Goal: Task Accomplishment & Management: Manage account settings

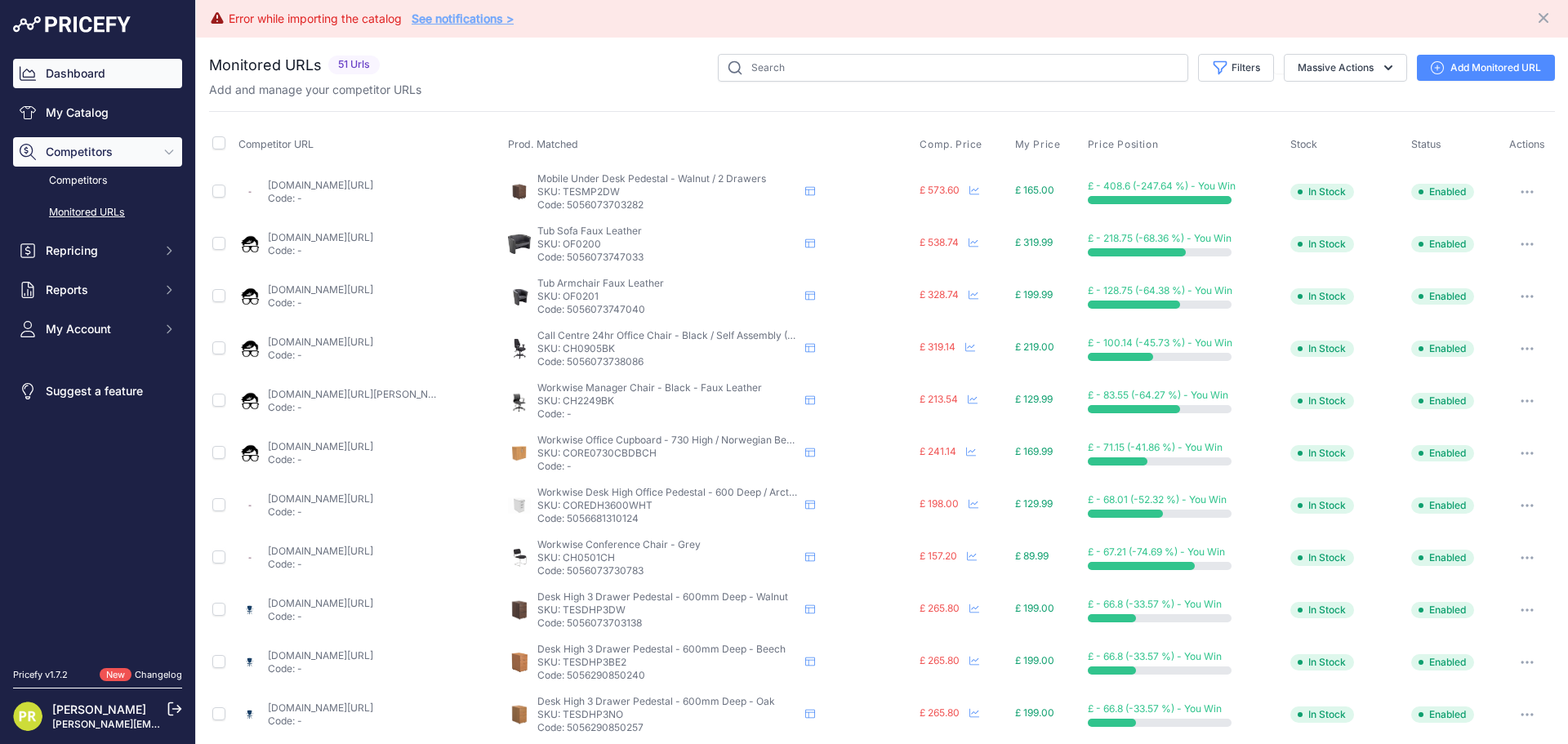
click at [93, 84] on link "Dashboard" at bounding box center [97, 73] width 169 height 29
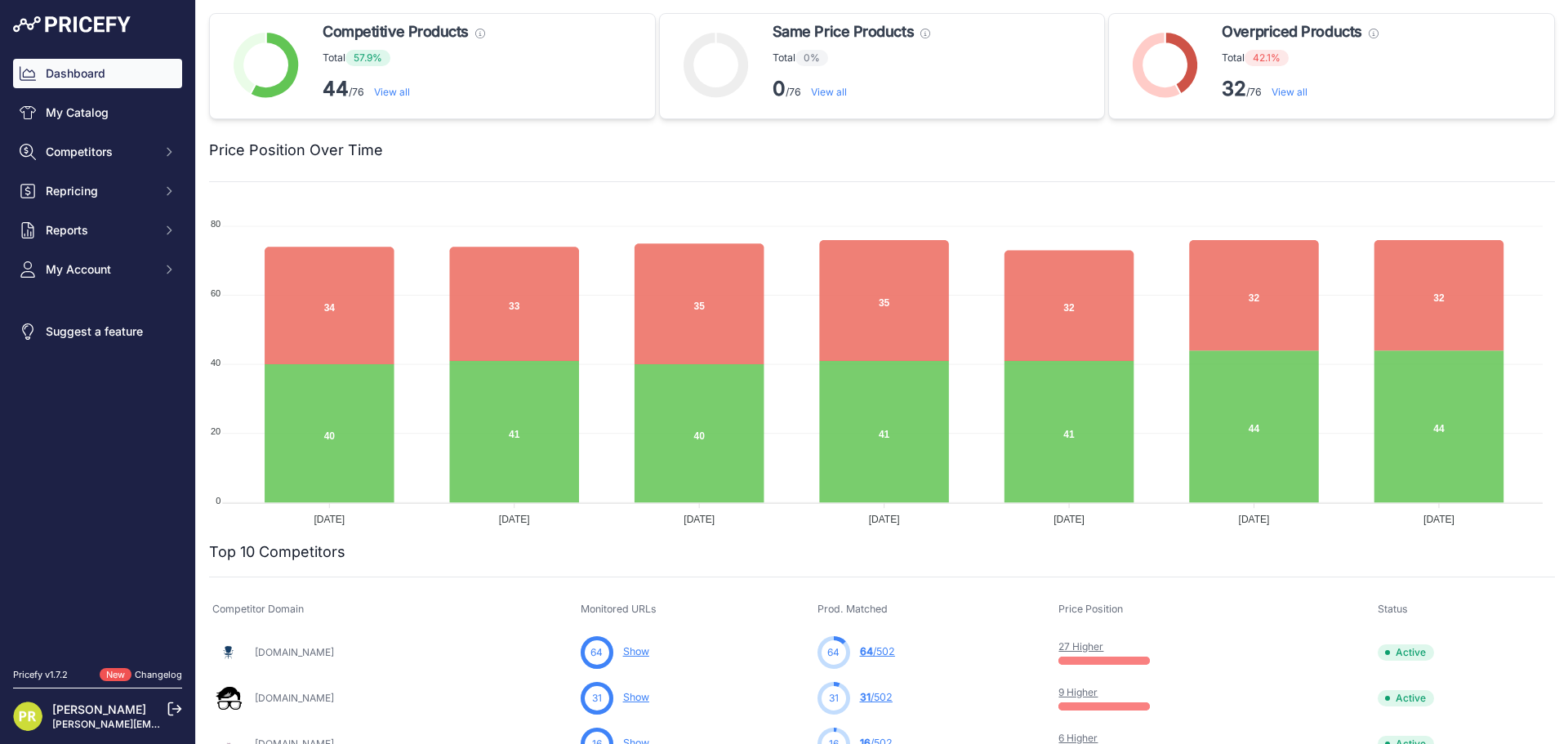
click at [1271, 92] on link "View all" at bounding box center [1288, 92] width 36 height 13
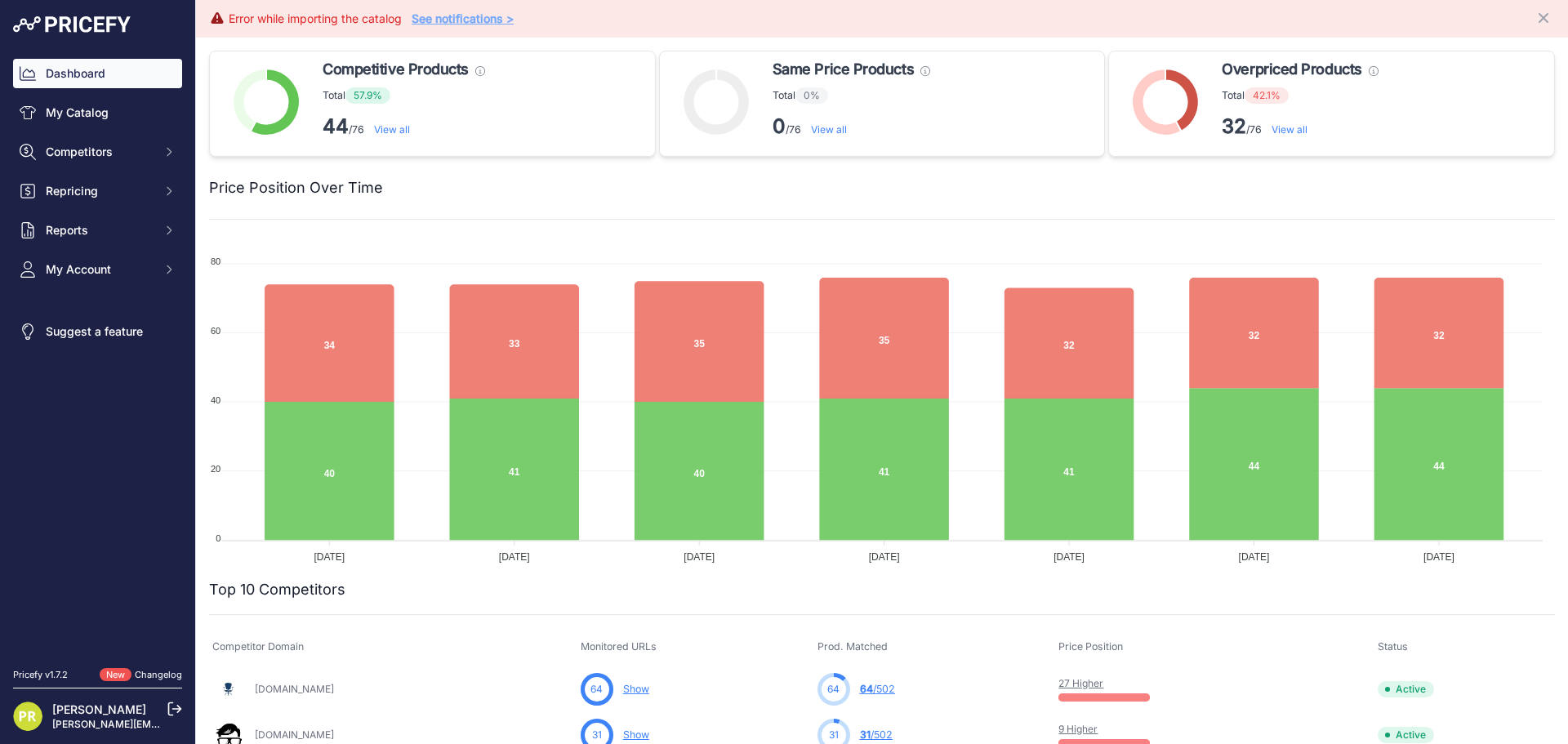
click at [1294, 130] on link "View all" at bounding box center [1288, 130] width 36 height 13
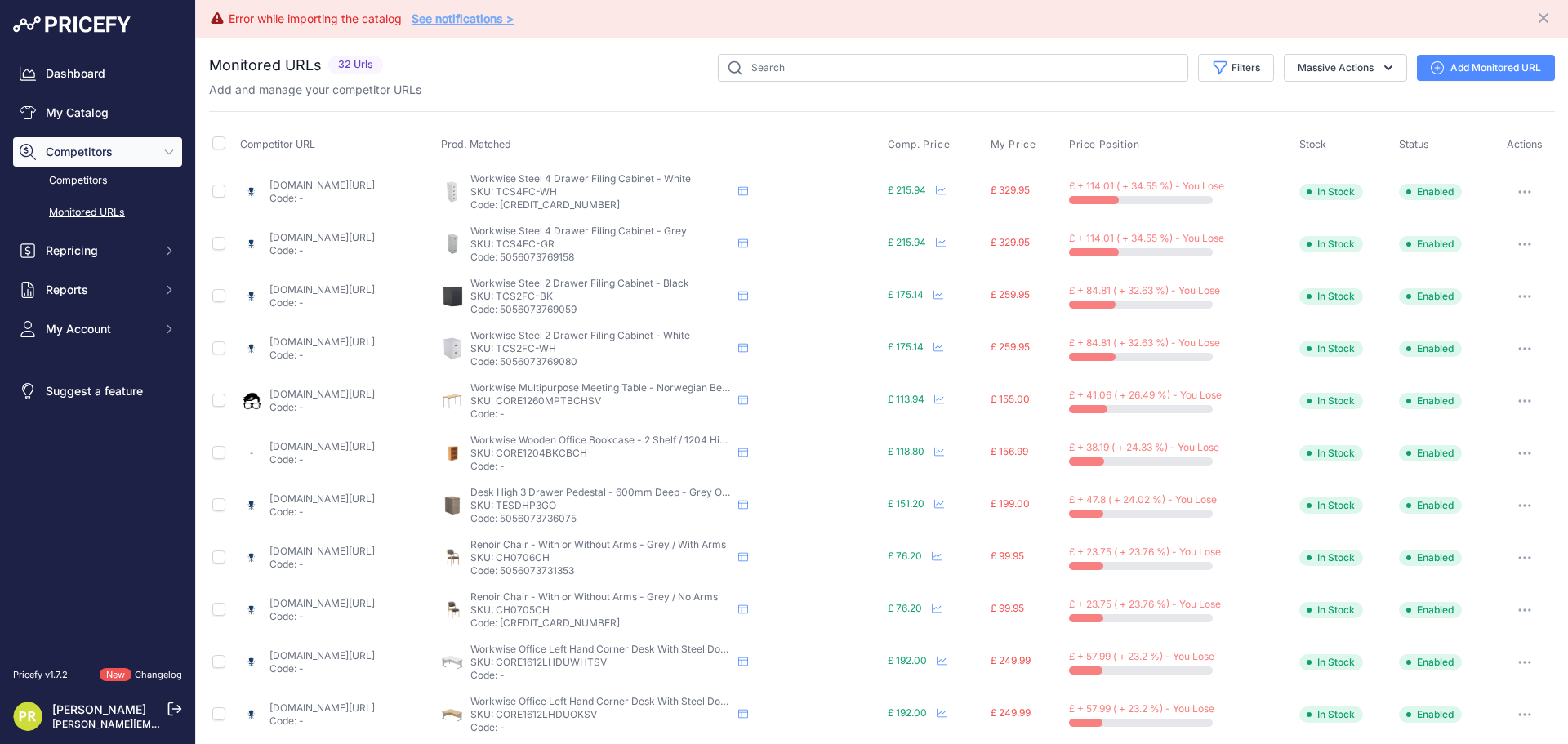
click at [375, 188] on link "nwof.co.uk/products/tc-steel-filing-cabinet-white?variant=41595614593233&countr…" at bounding box center [322, 185] width 105 height 13
drag, startPoint x: 628, startPoint y: 190, endPoint x: 567, endPoint y: 189, distance: 61.0
click at [567, 189] on p "SKU: TCS4FC-WH" at bounding box center [601, 191] width 261 height 13
copy p "TCS4FC-WH"
click at [375, 189] on link "nwof.co.uk/products/tc-steel-filing-cabinet-white?variant=41595614593233&countr…" at bounding box center [322, 185] width 105 height 13
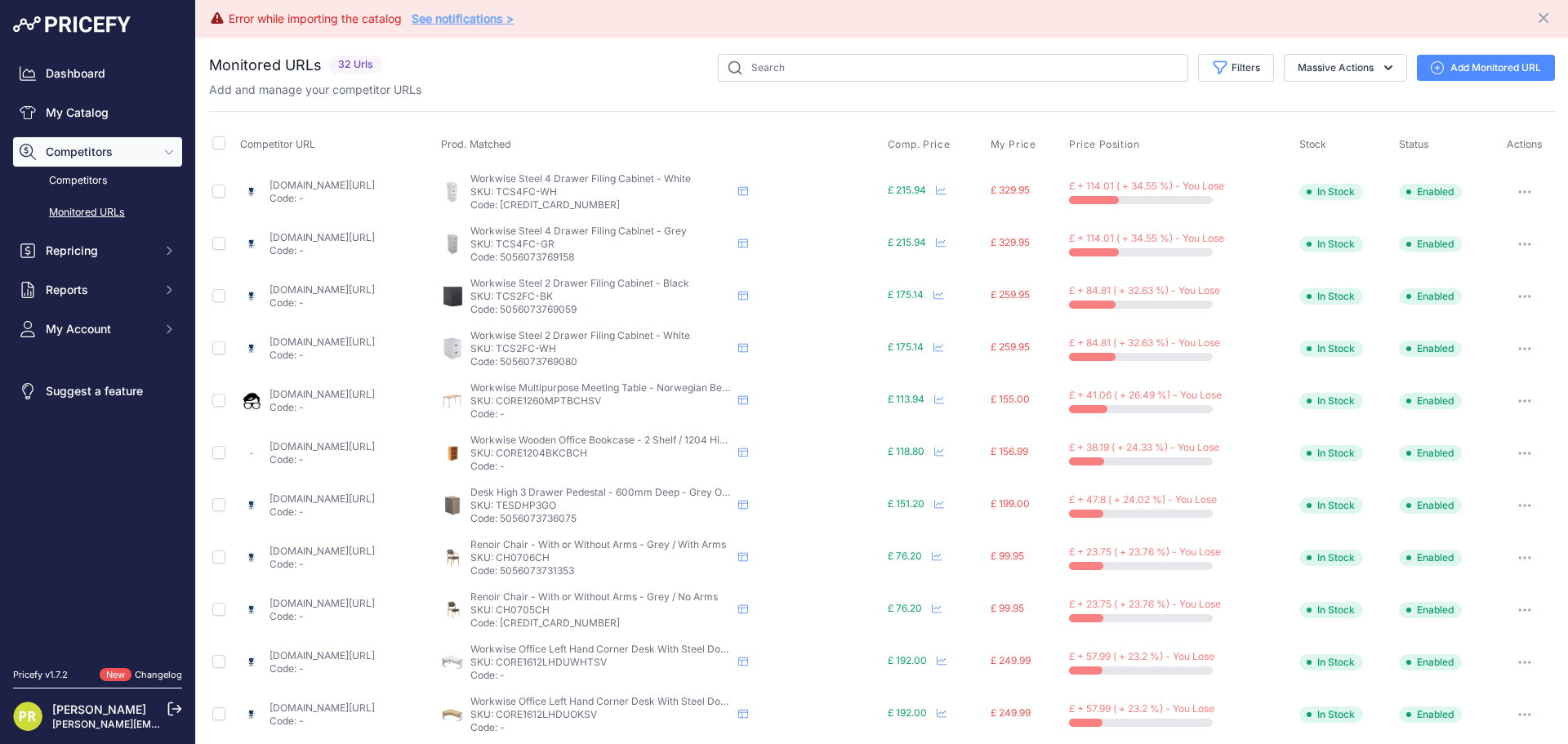
click at [788, 125] on th "Prod. Matched" at bounding box center [660, 145] width 446 height 41
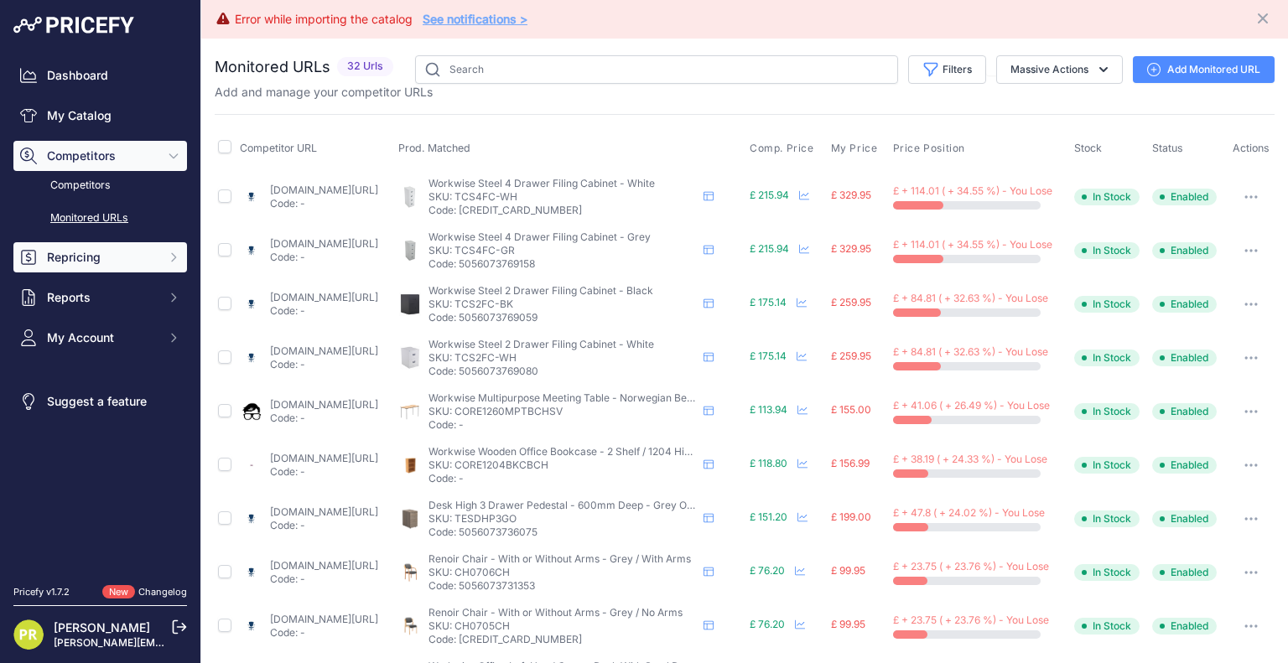
click at [157, 255] on button "Repricing" at bounding box center [100, 257] width 174 height 30
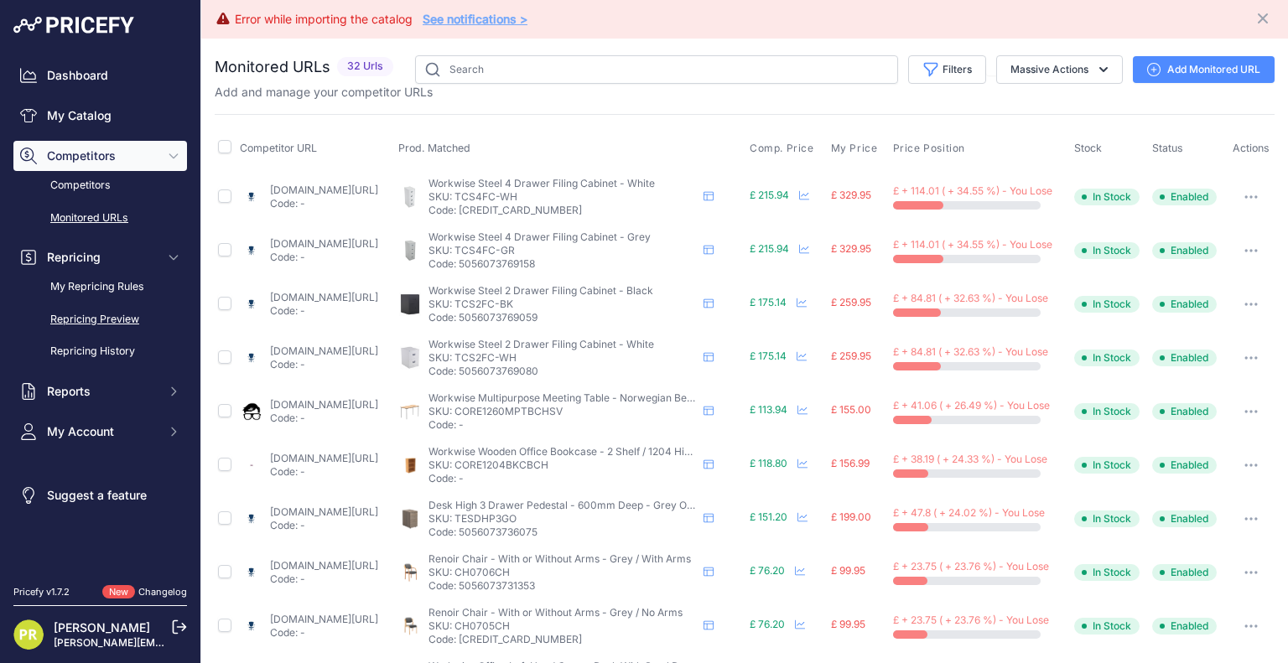
click at [95, 325] on link "Repricing Preview" at bounding box center [100, 319] width 174 height 29
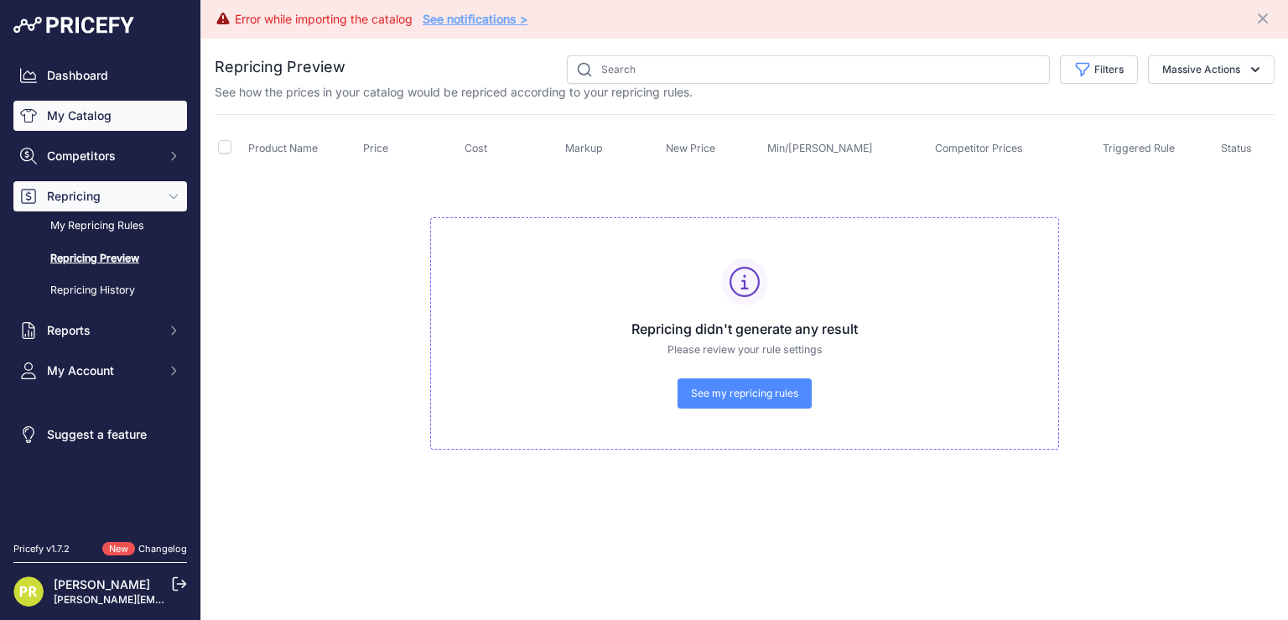
click at [97, 108] on link "My Catalog" at bounding box center [100, 116] width 174 height 30
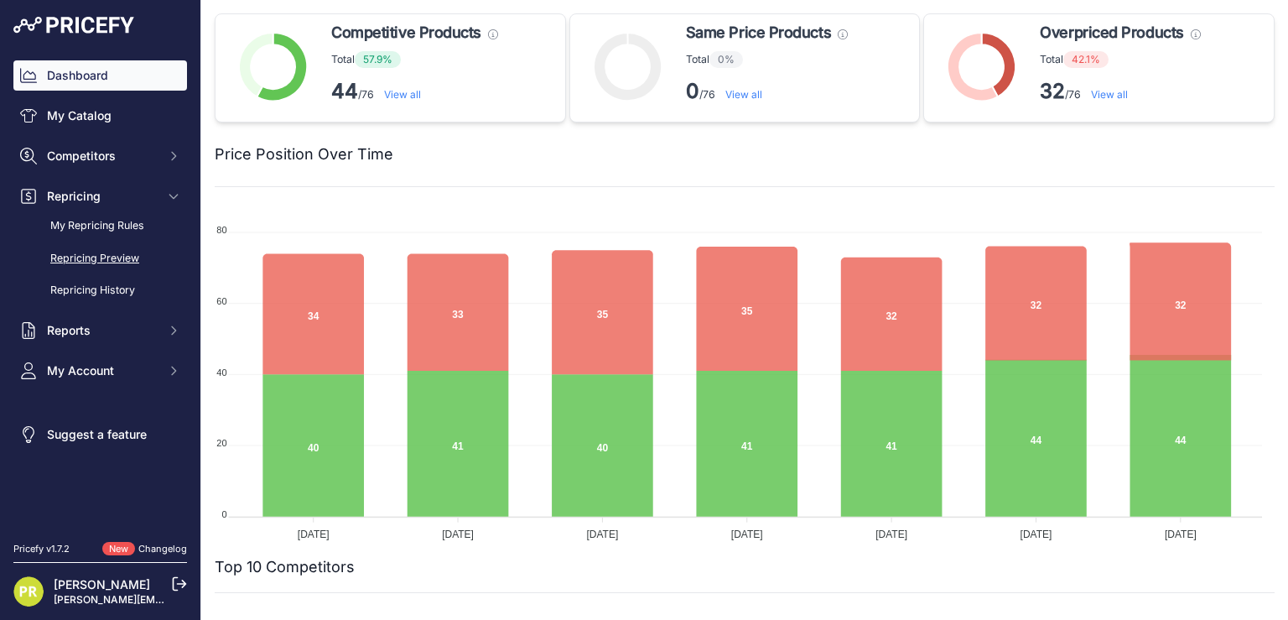
click at [107, 252] on link "Repricing Preview" at bounding box center [100, 258] width 174 height 29
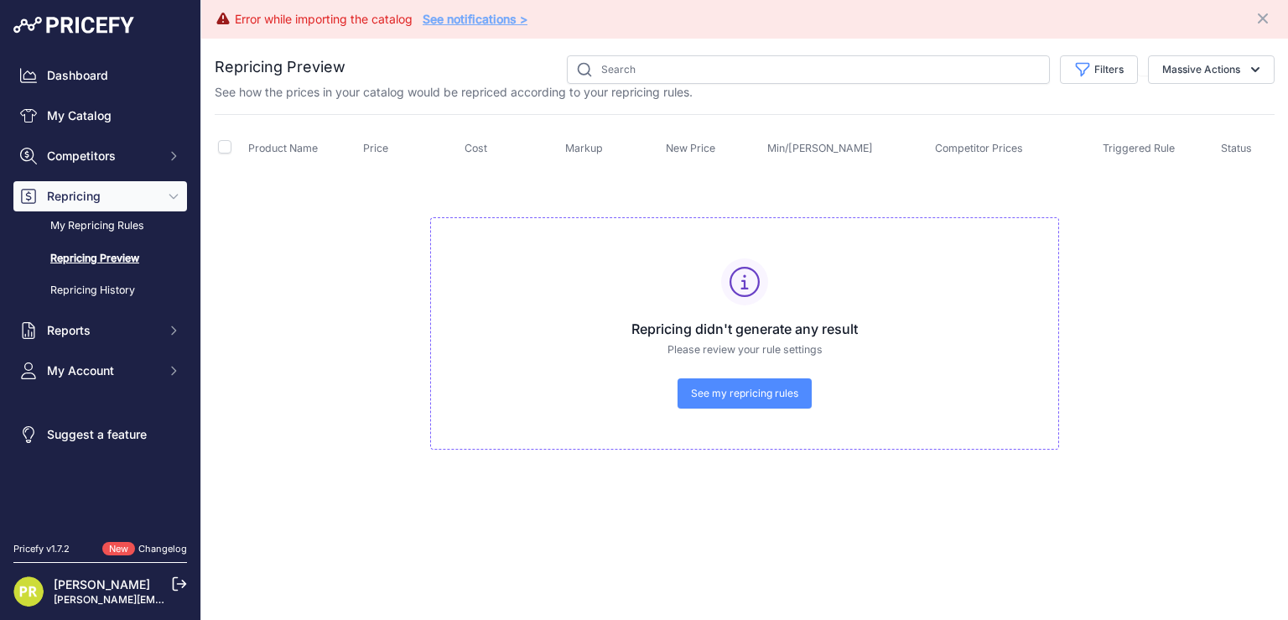
click at [736, 404] on link "See my repricing rules" at bounding box center [744, 393] width 134 height 30
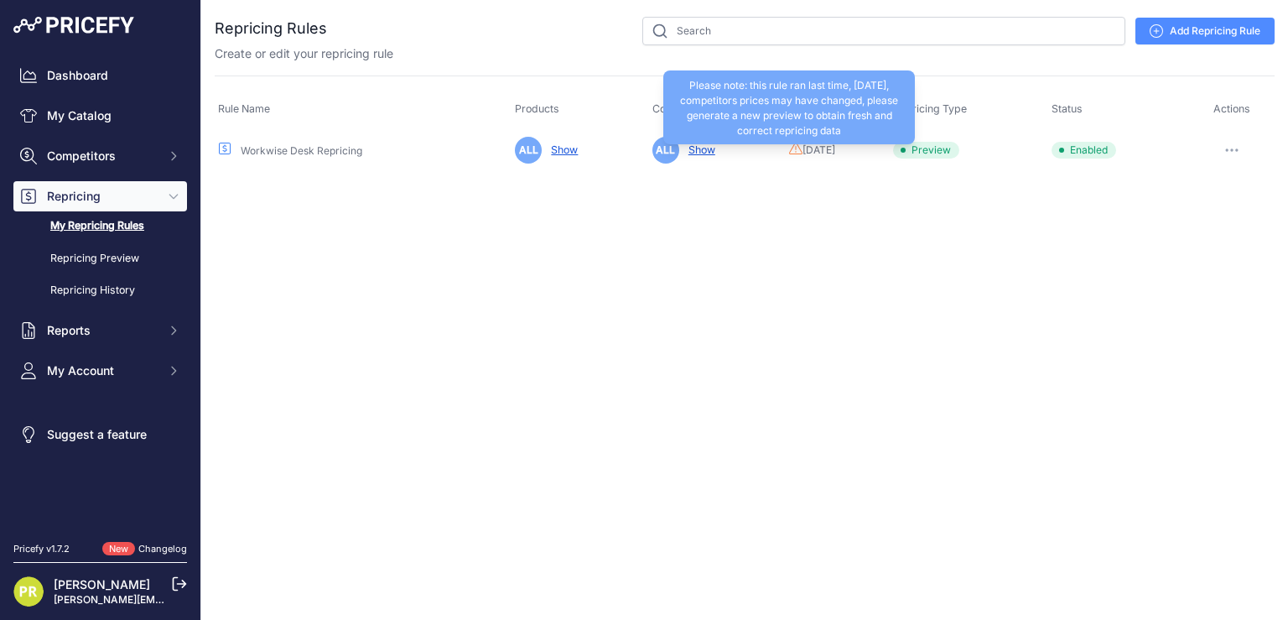
drag, startPoint x: 857, startPoint y: 149, endPoint x: 752, endPoint y: 153, distance: 104.9
click at [785, 153] on td "Please note: this rule ran last time, [DATE], competitors prices may have chang…" at bounding box center [837, 149] width 104 height 41
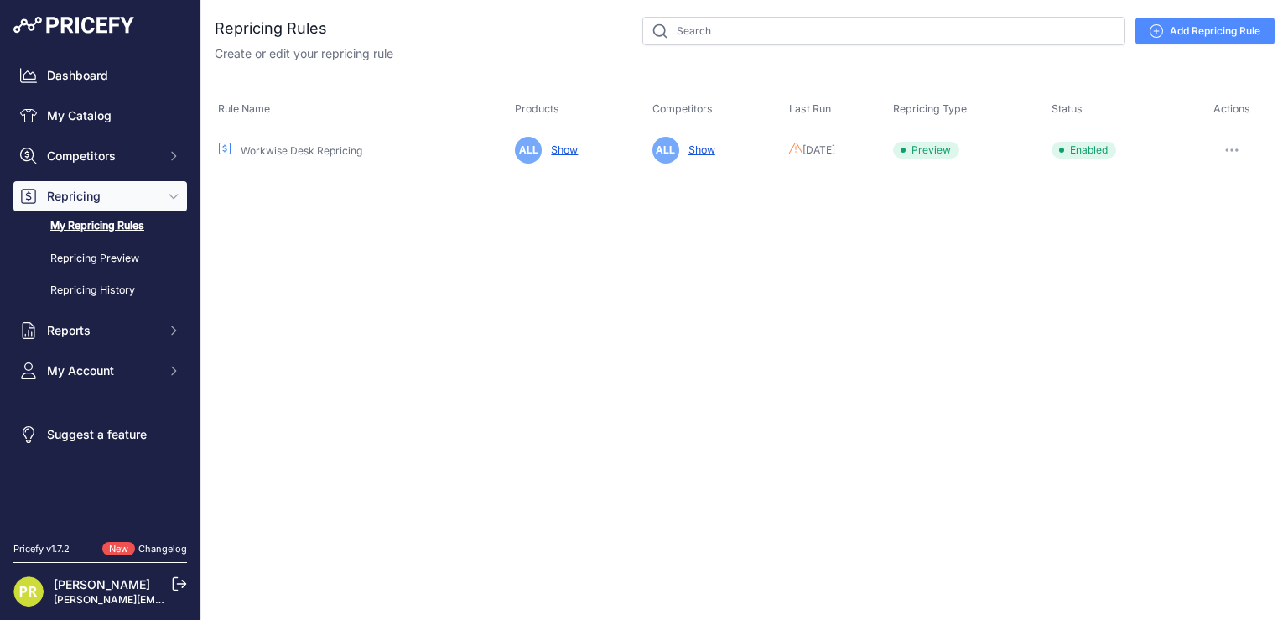
click at [833, 297] on div "Close You are not connected to the internet." at bounding box center [744, 310] width 1086 height 620
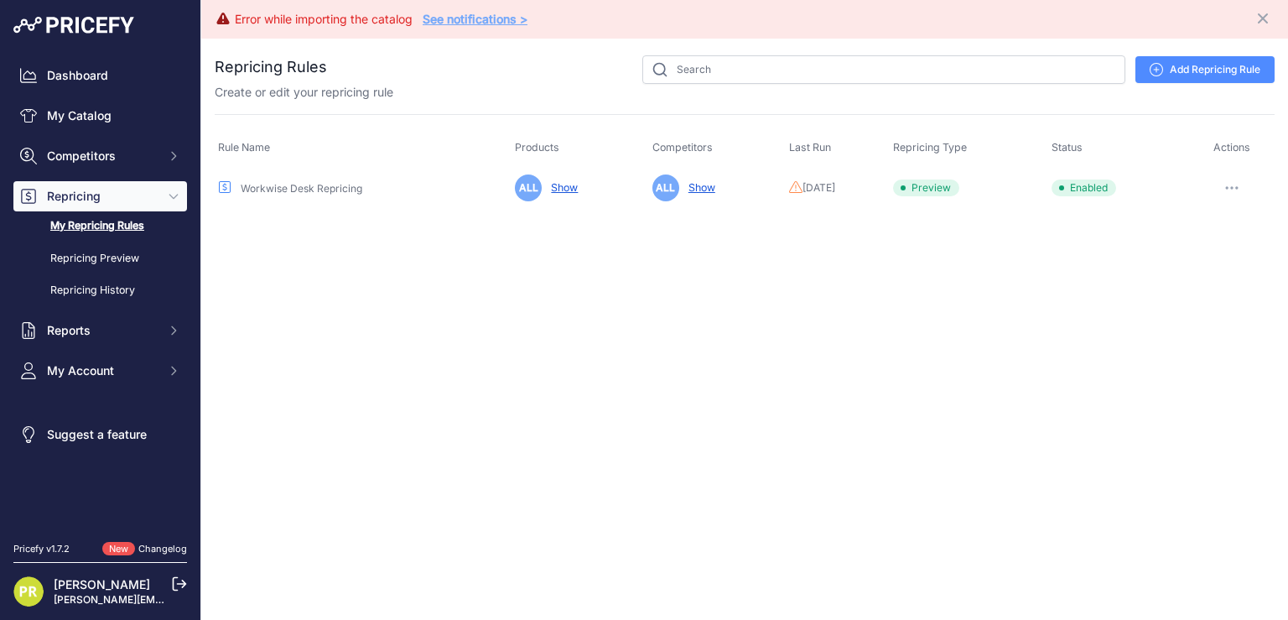
click at [111, 589] on link "[PERSON_NAME]" at bounding box center [102, 584] width 96 height 14
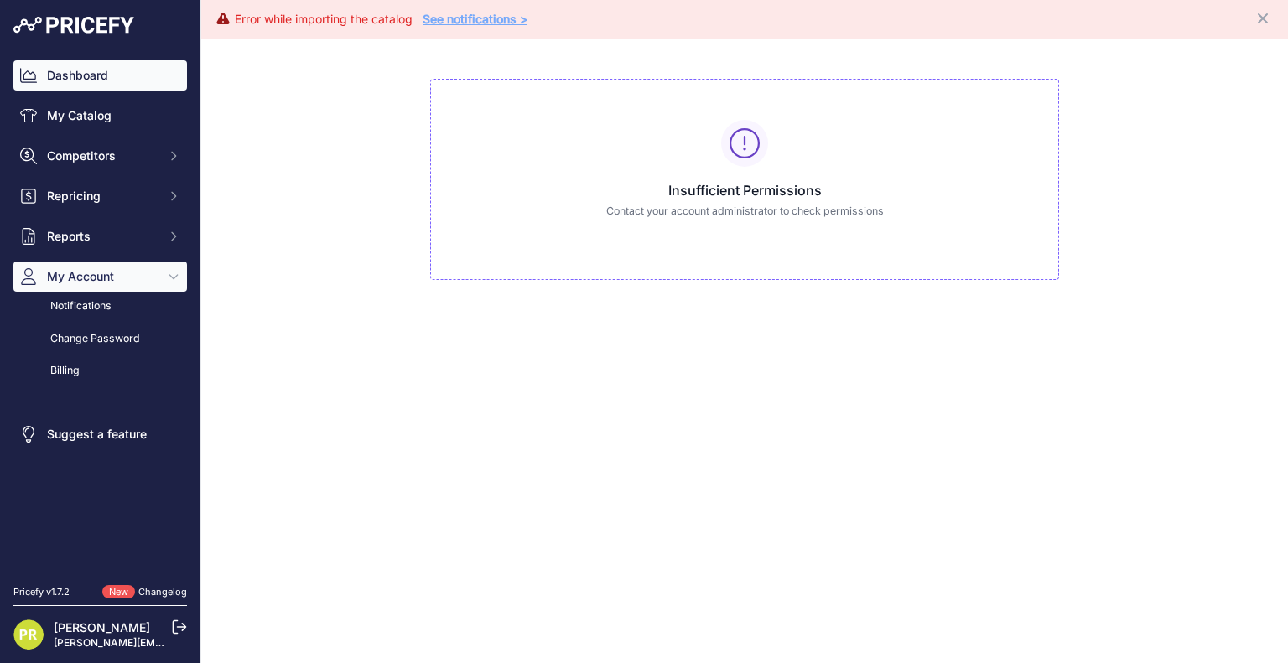
click at [117, 86] on link "Dashboard" at bounding box center [100, 75] width 174 height 30
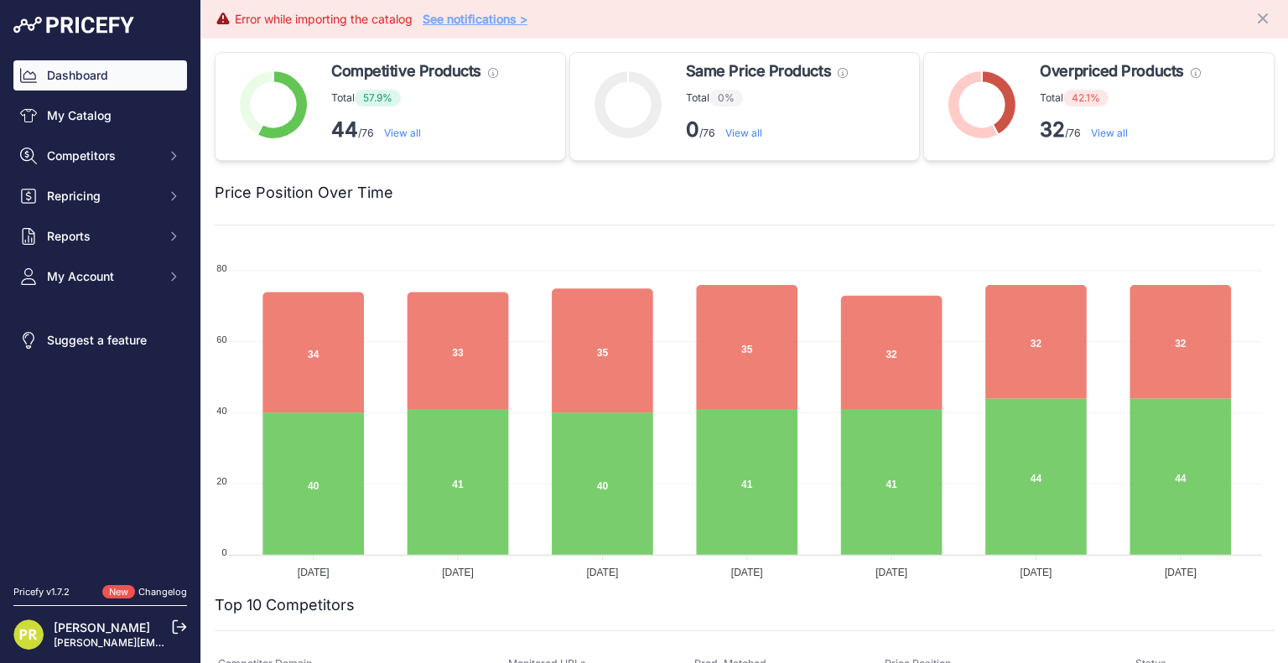
click at [181, 625] on icon at bounding box center [179, 627] width 15 height 15
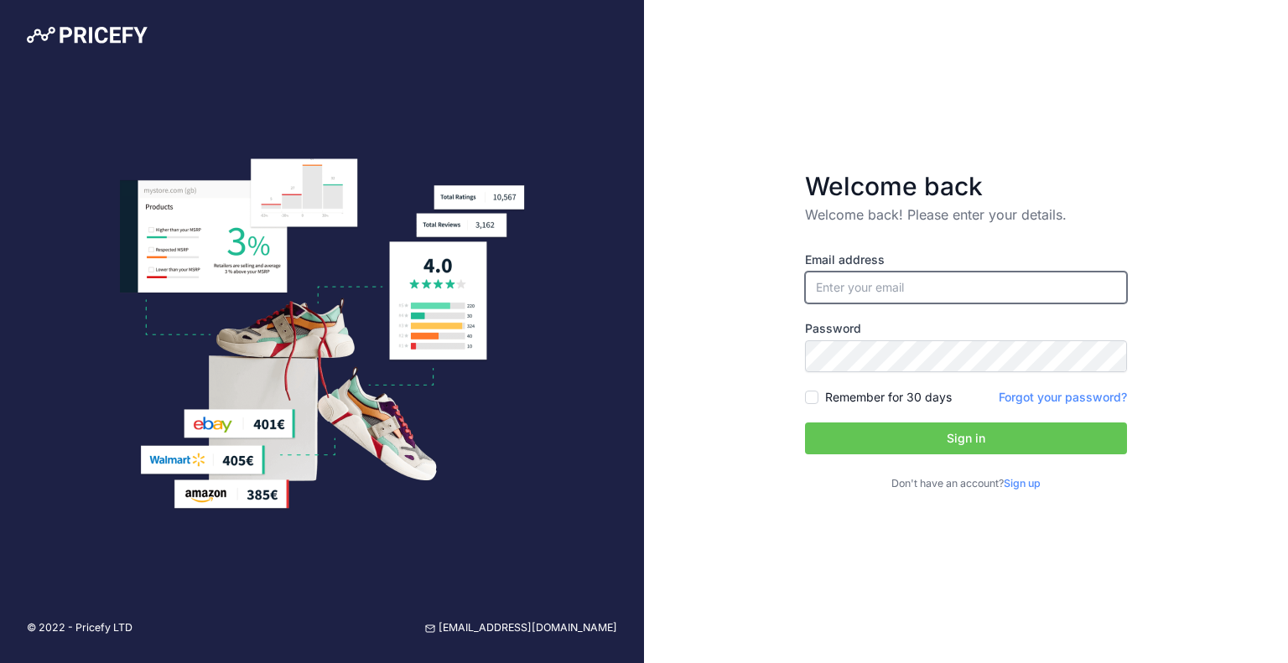
click at [892, 292] on input "email" at bounding box center [966, 288] width 322 height 32
type input "p"
type input "paul.randall@loopfurniture.co.uk"
click at [808, 398] on input "Remember for 30 days" at bounding box center [811, 397] width 13 height 13
checkbox input "true"
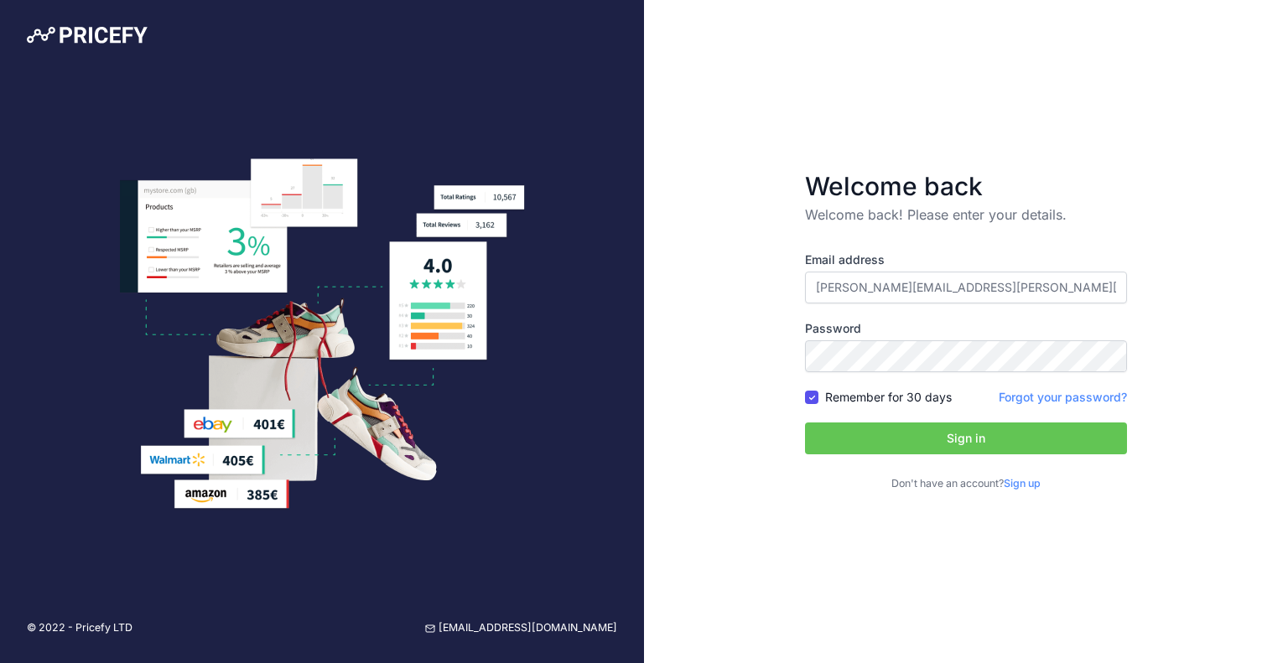
click at [884, 452] on button "Sign in" at bounding box center [966, 439] width 322 height 32
